Goal: Task Accomplishment & Management: Use online tool/utility

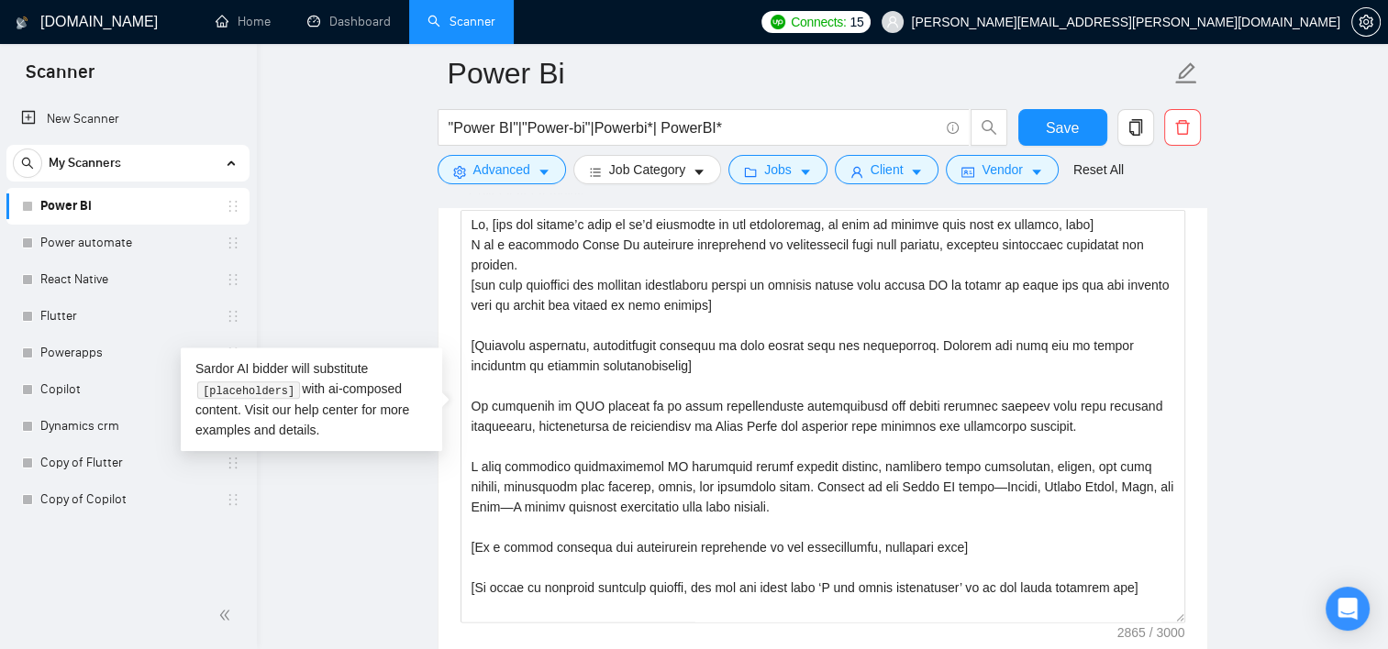
scroll to position [159, 0]
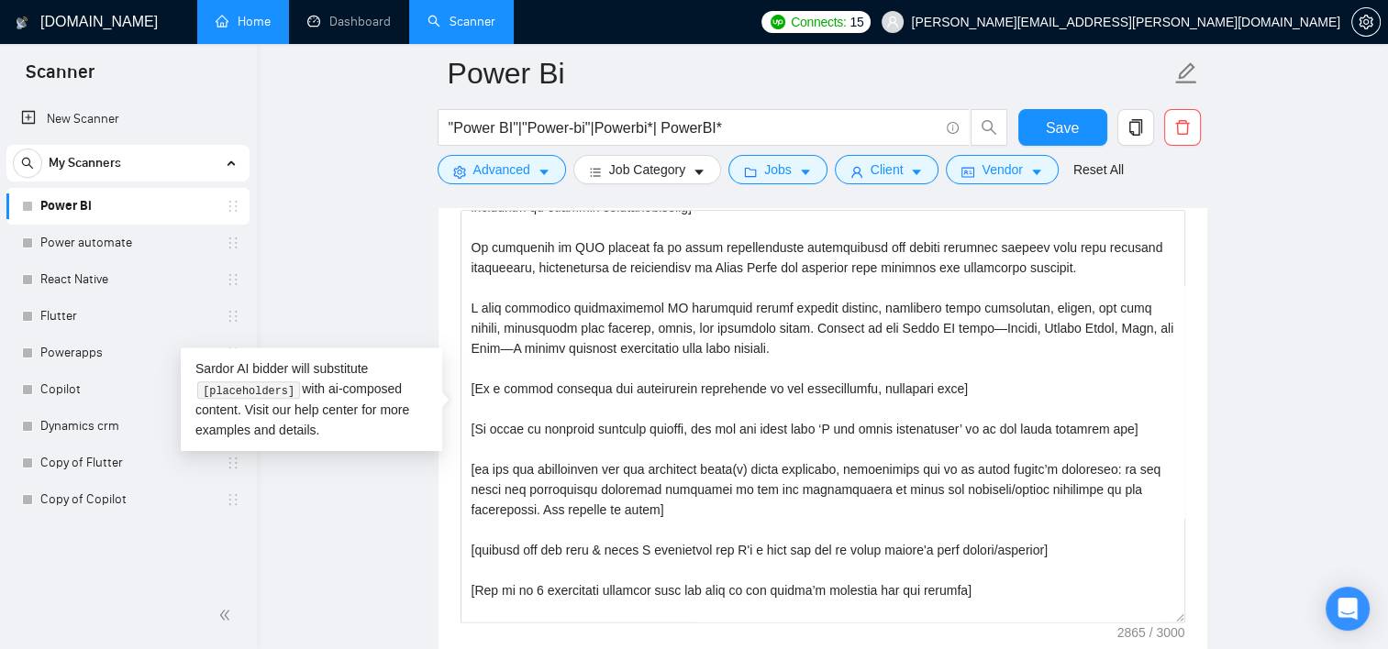
click at [235, 22] on link "Home" at bounding box center [243, 22] width 55 height 16
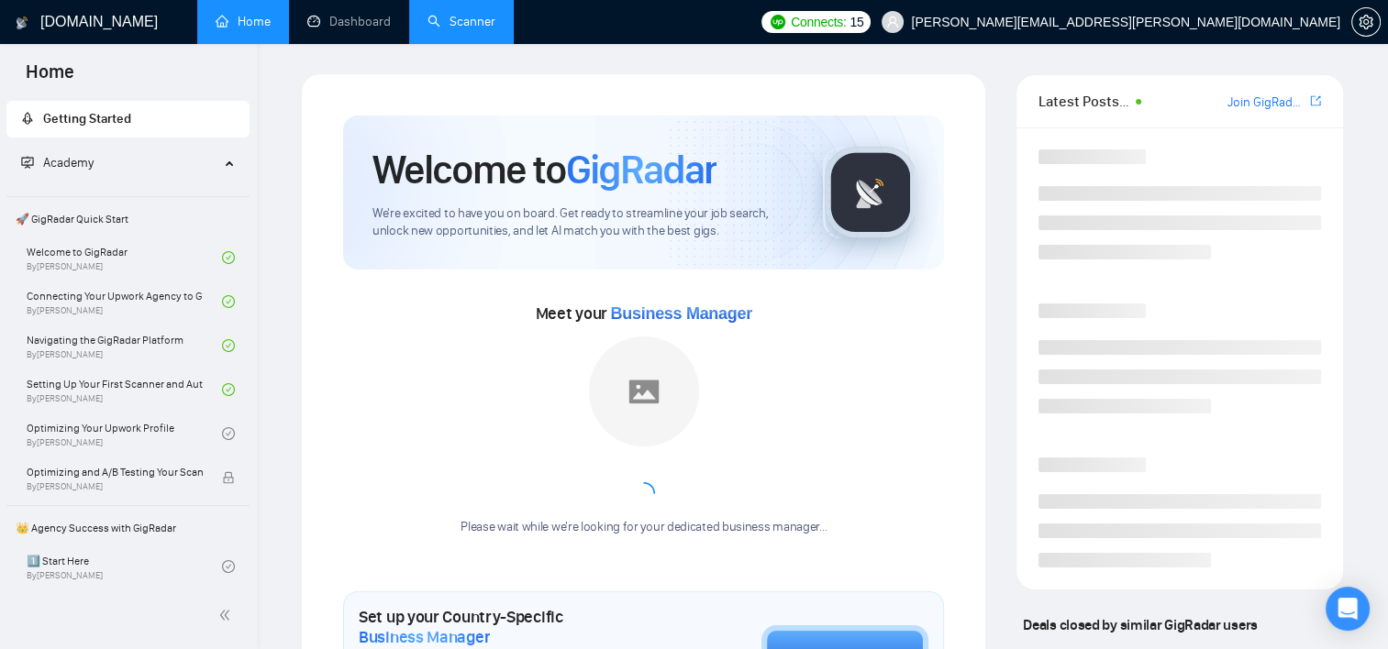
click at [456, 23] on link "Scanner" at bounding box center [461, 22] width 68 height 16
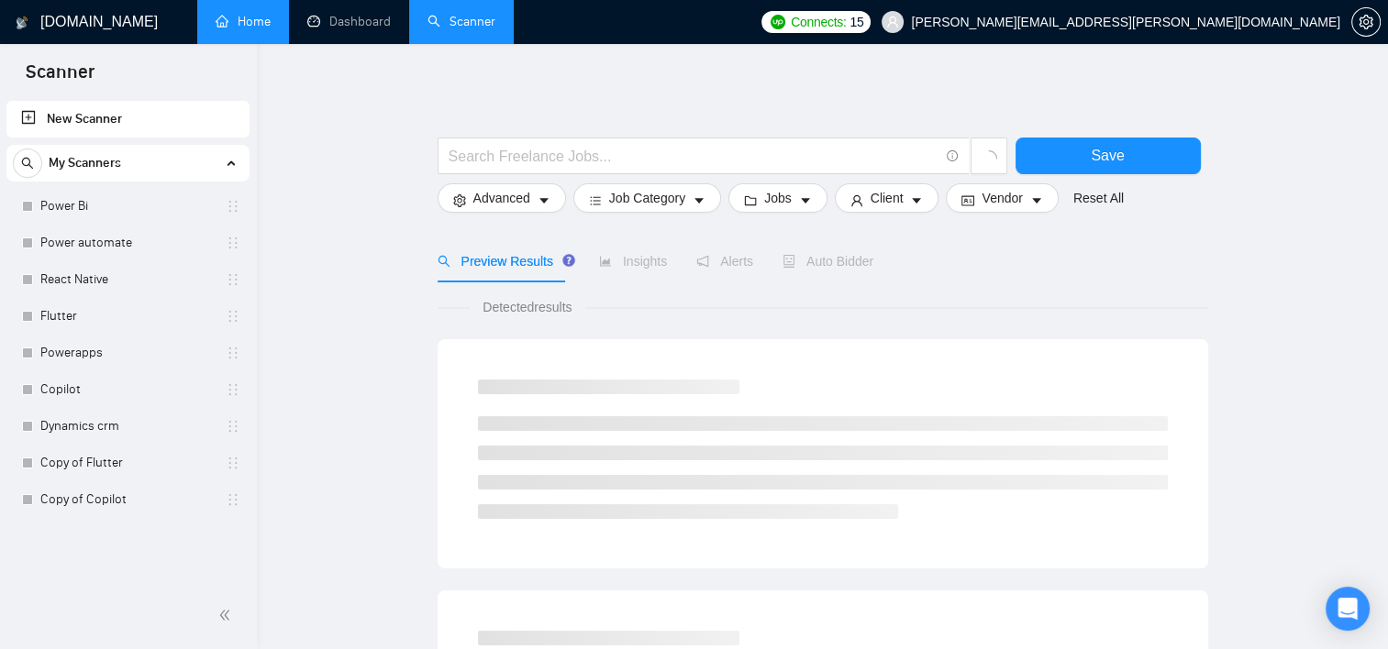
click at [1144, 175] on div "Save" at bounding box center [1108, 161] width 193 height 46
click at [1134, 154] on button "Save" at bounding box center [1107, 156] width 185 height 37
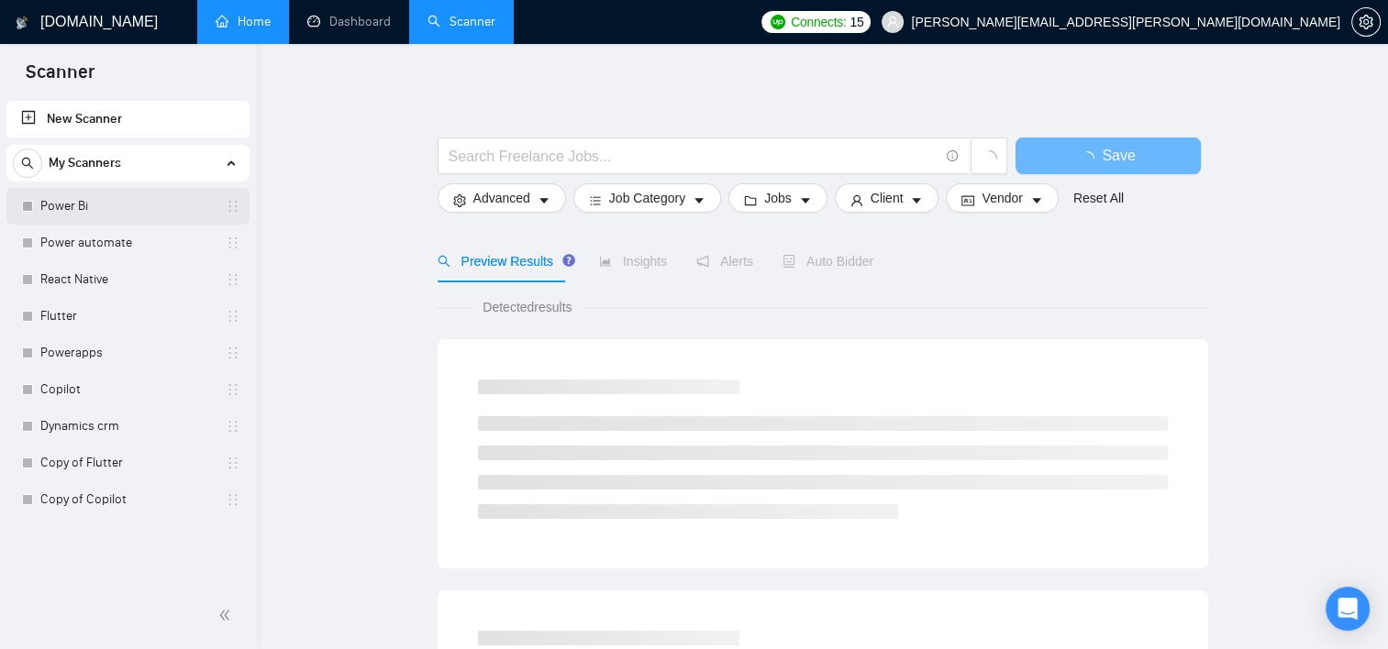
click at [159, 206] on link "Power Bi" at bounding box center [127, 206] width 174 height 37
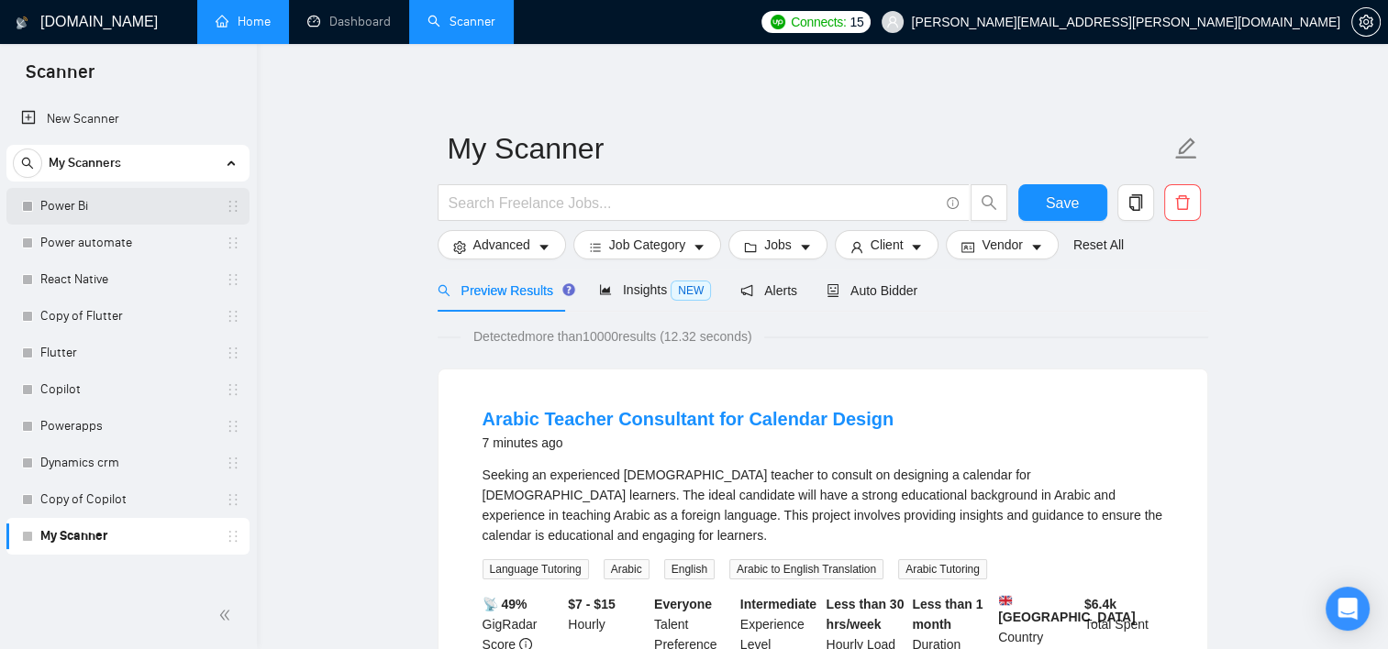
click at [75, 208] on link "Power Bi" at bounding box center [127, 206] width 174 height 37
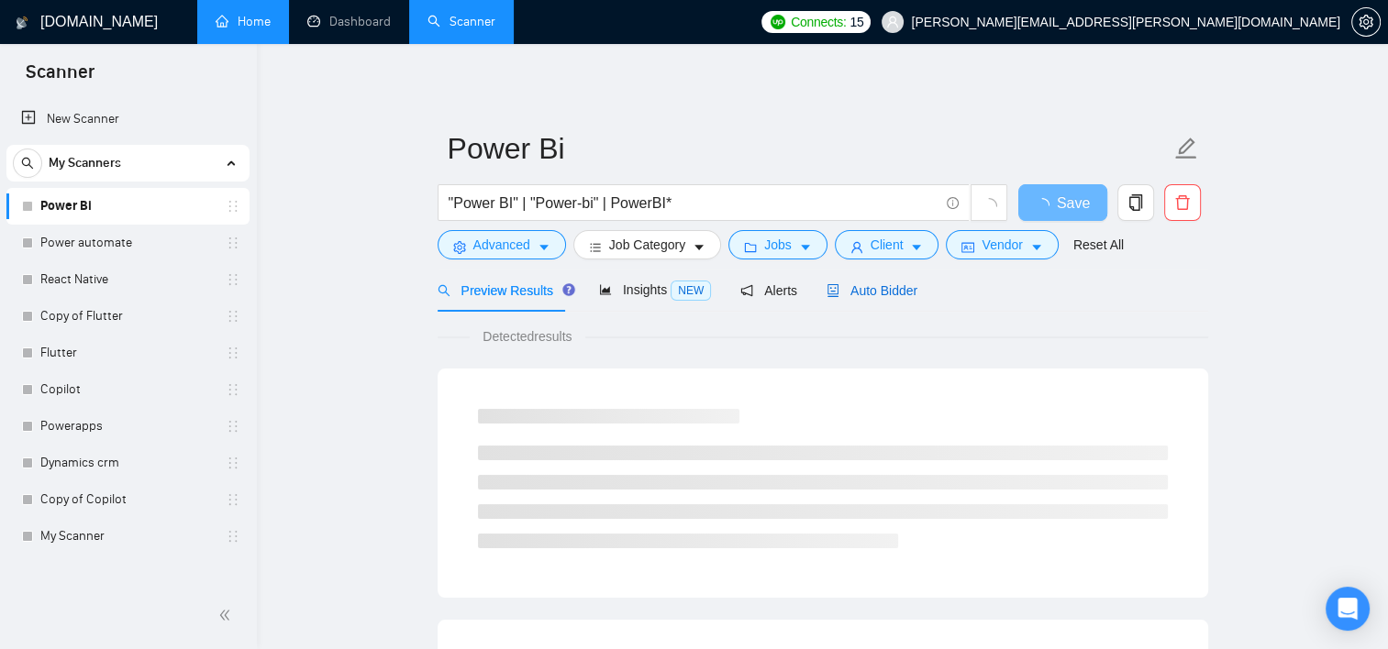
click at [875, 291] on span "Auto Bidder" at bounding box center [871, 290] width 91 height 15
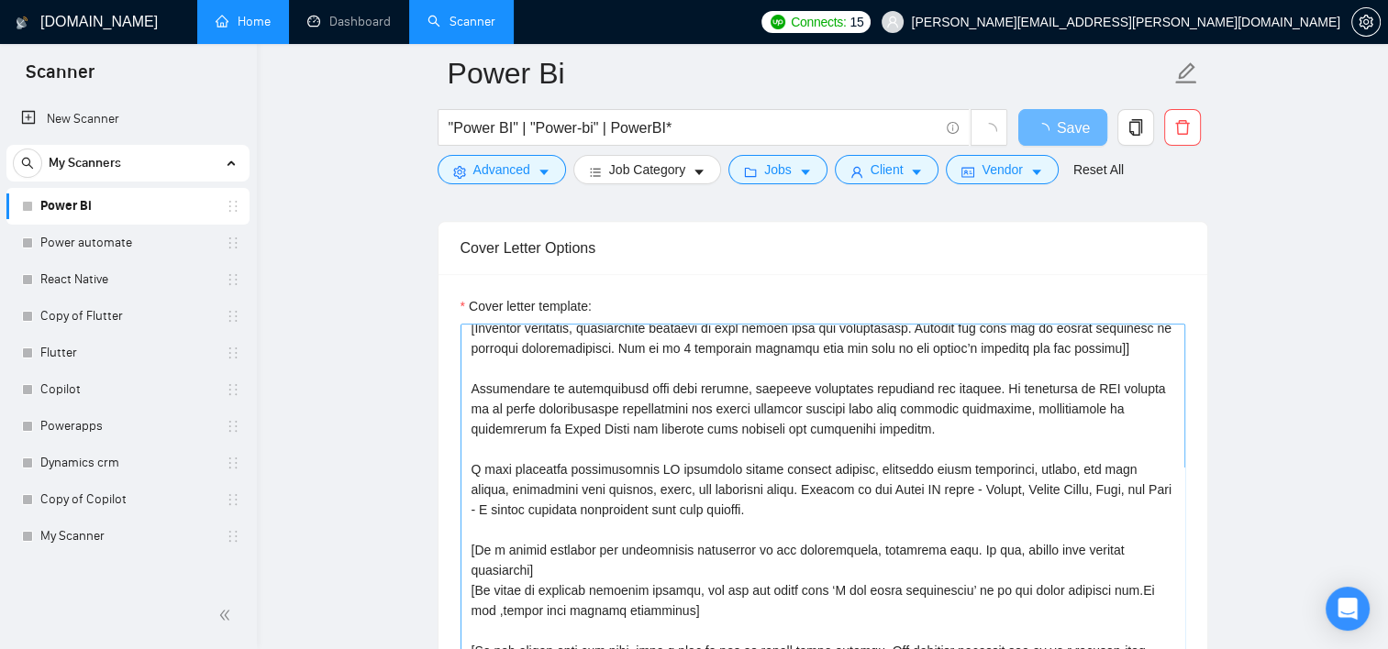
scroll to position [92, 0]
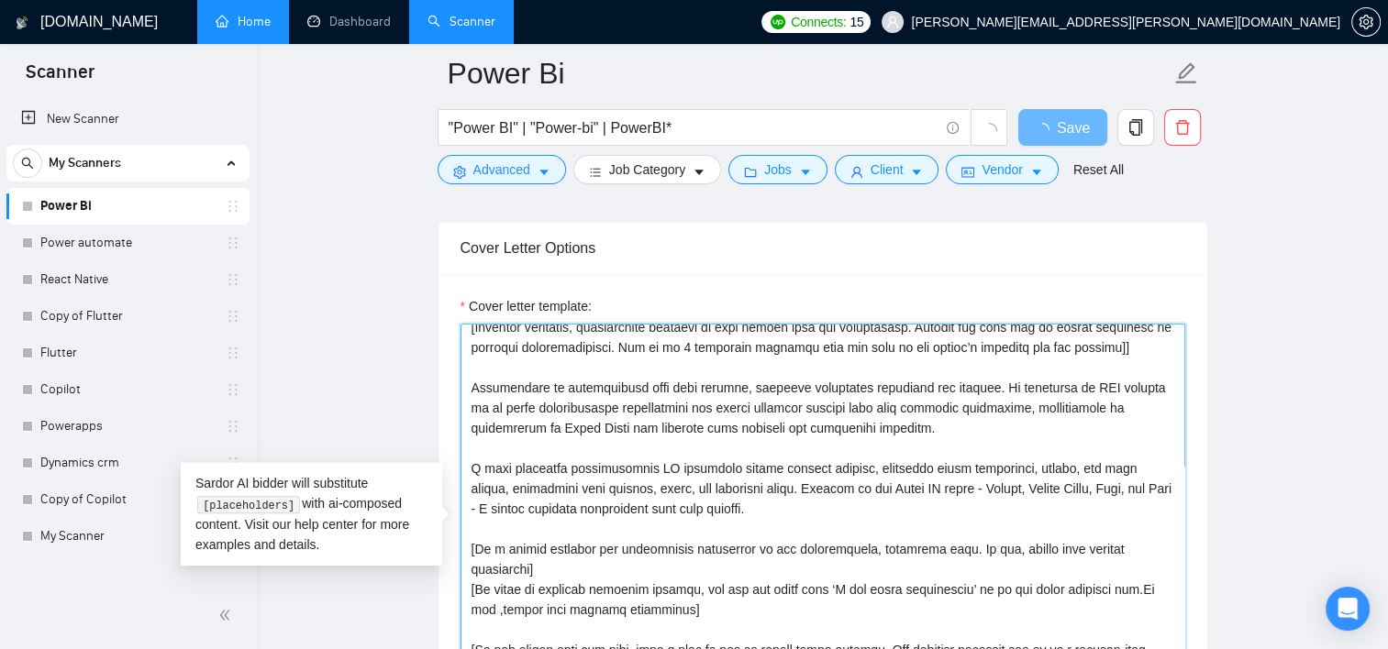
drag, startPoint x: 737, startPoint y: 511, endPoint x: 453, endPoint y: 389, distance: 308.6
click at [453, 389] on div "Cover letter template:" at bounding box center [822, 527] width 769 height 506
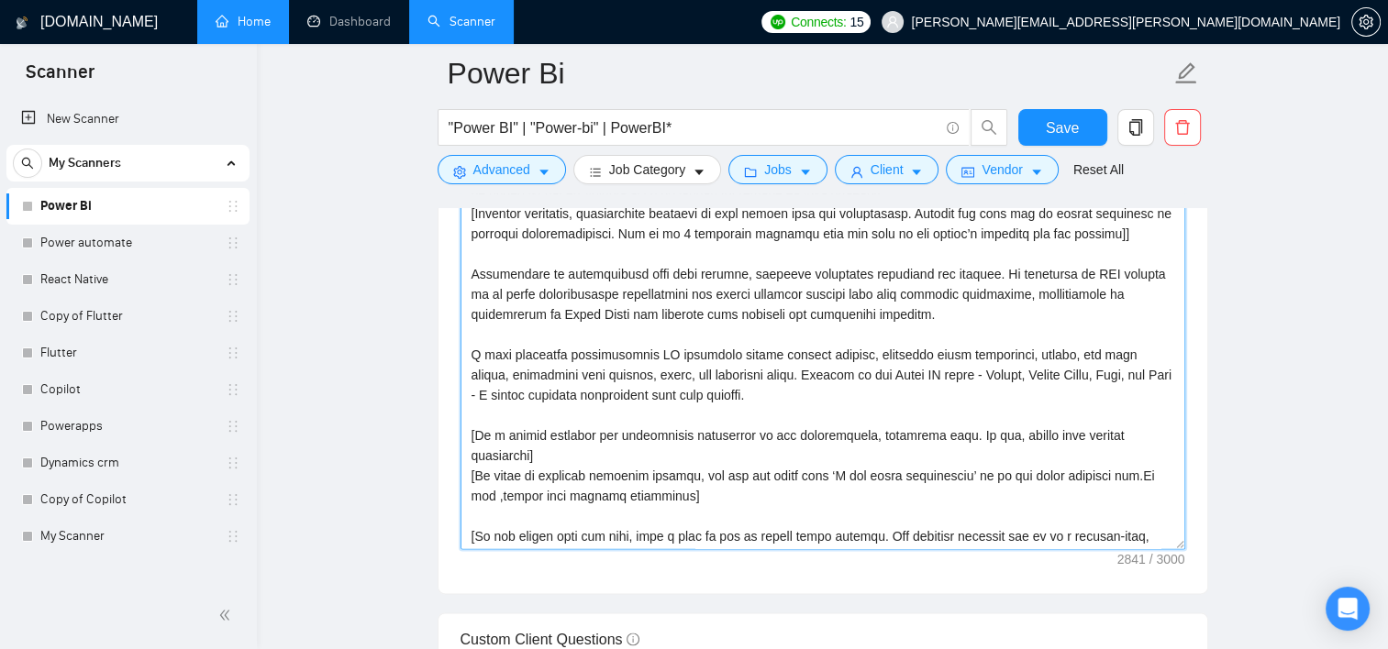
scroll to position [0, 0]
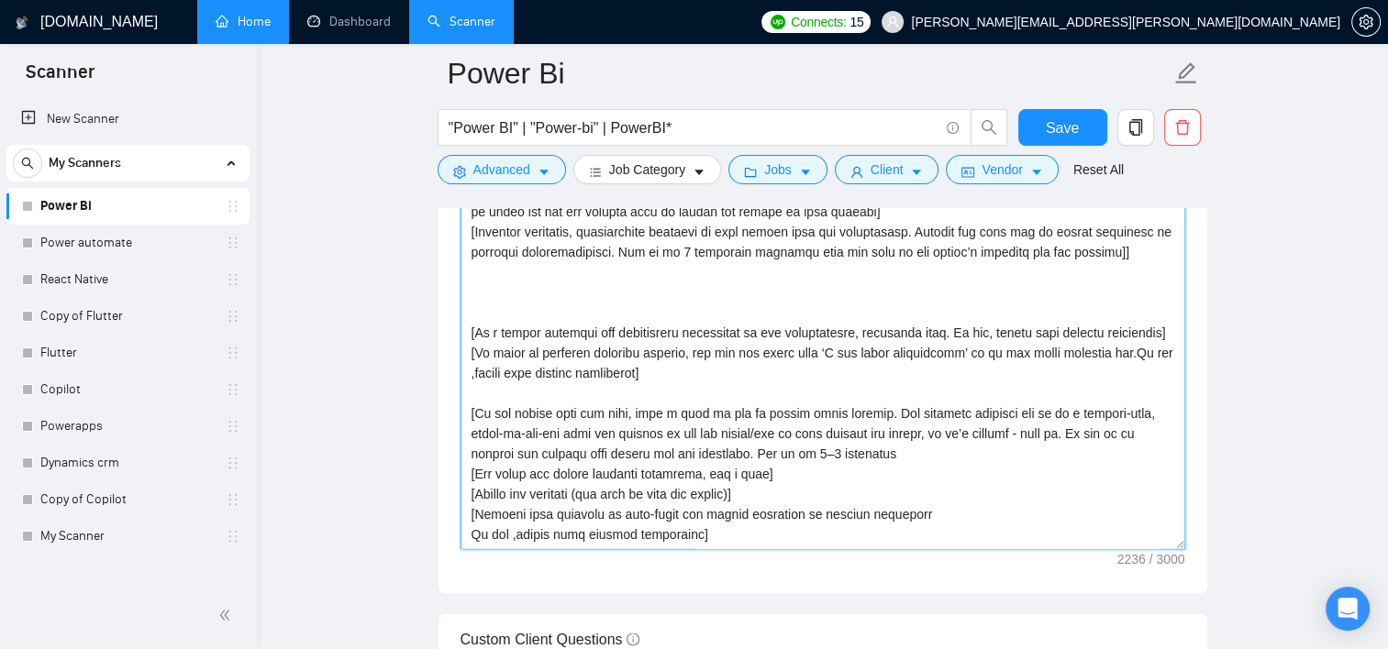
paste textarea "I specialize in transforming data into dynamic, visually compelling dashboards …"
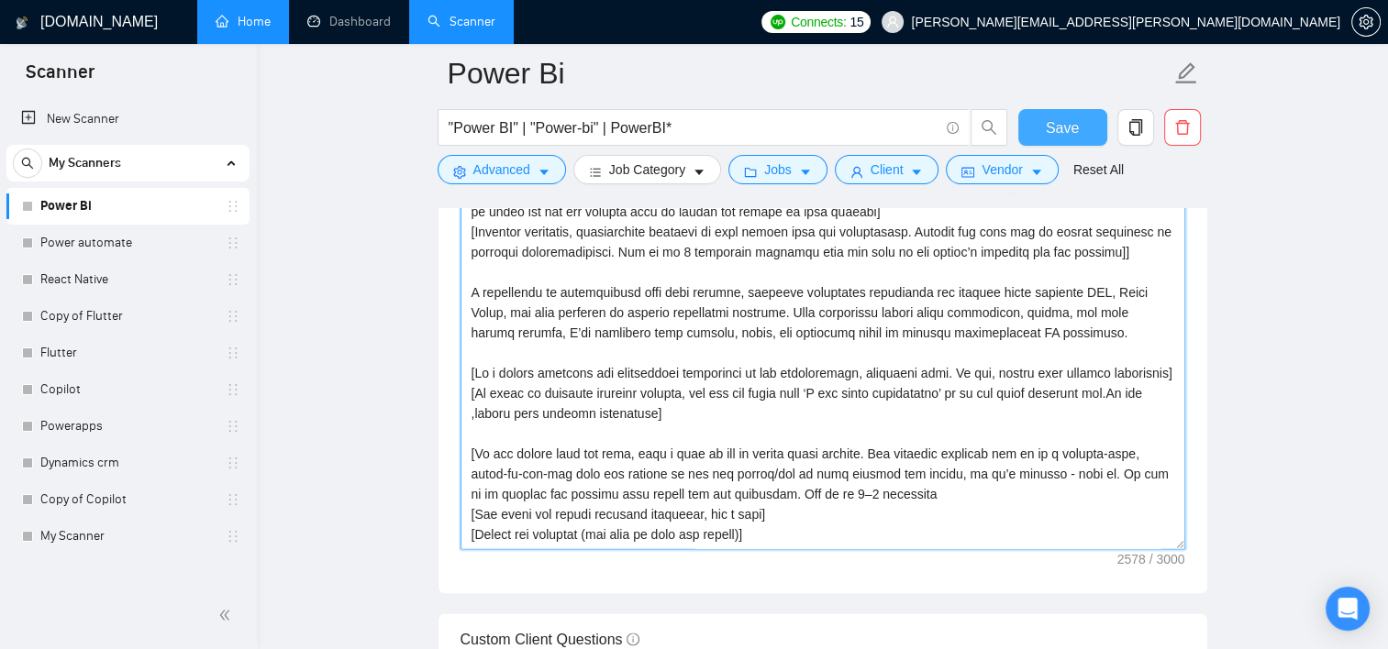
type textarea "Loremipsu Dolor Si ametconse Ad, [eli sed doeius’t inci ut la’e doloremag al en…"
drag, startPoint x: 1071, startPoint y: 116, endPoint x: 1069, endPoint y: 125, distance: 9.6
click at [1071, 116] on span "Save" at bounding box center [1062, 127] width 33 height 23
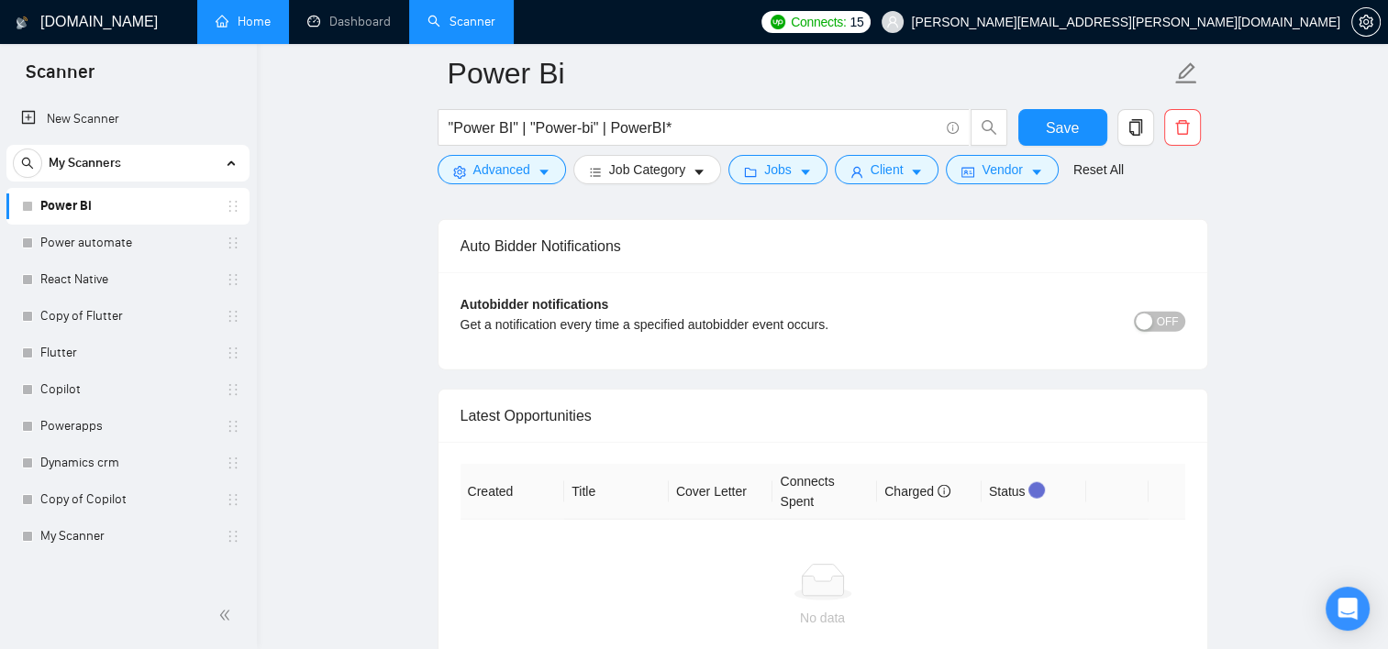
scroll to position [4403, 0]
